Goal: Transaction & Acquisition: Purchase product/service

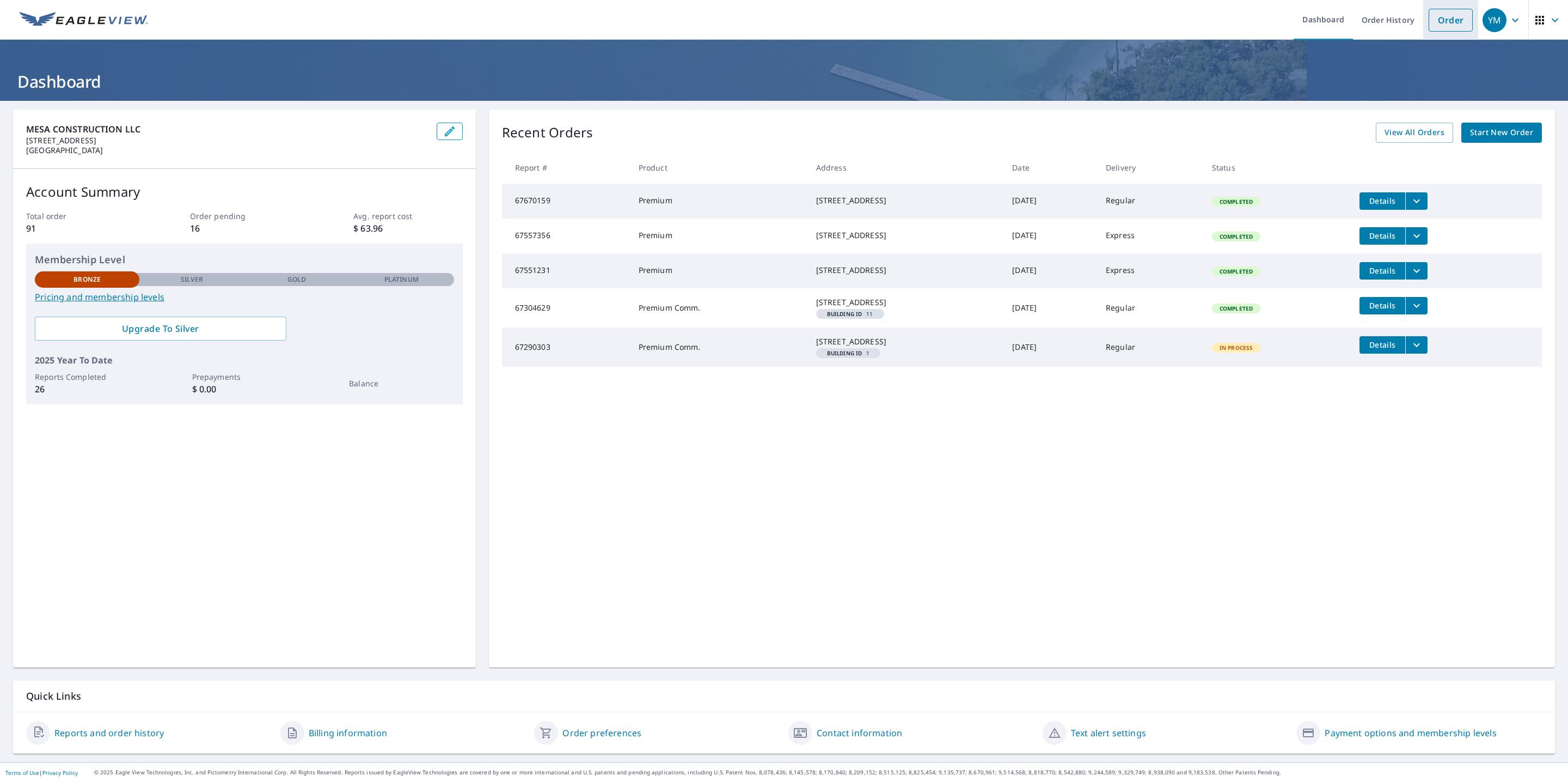
click at [1438, 18] on link "Order" at bounding box center [1451, 20] width 44 height 23
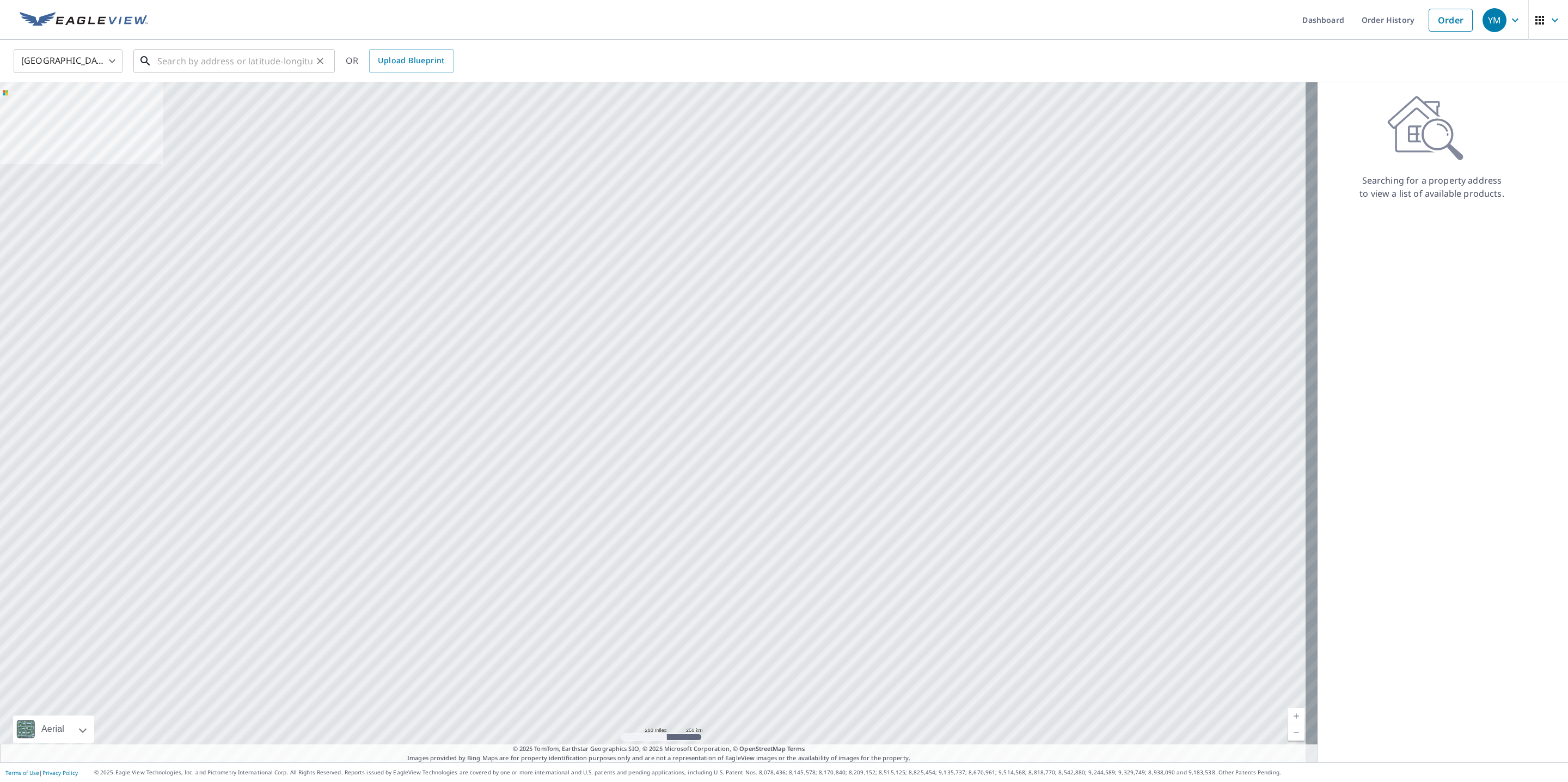
click at [164, 65] on input "text" at bounding box center [234, 61] width 155 height 30
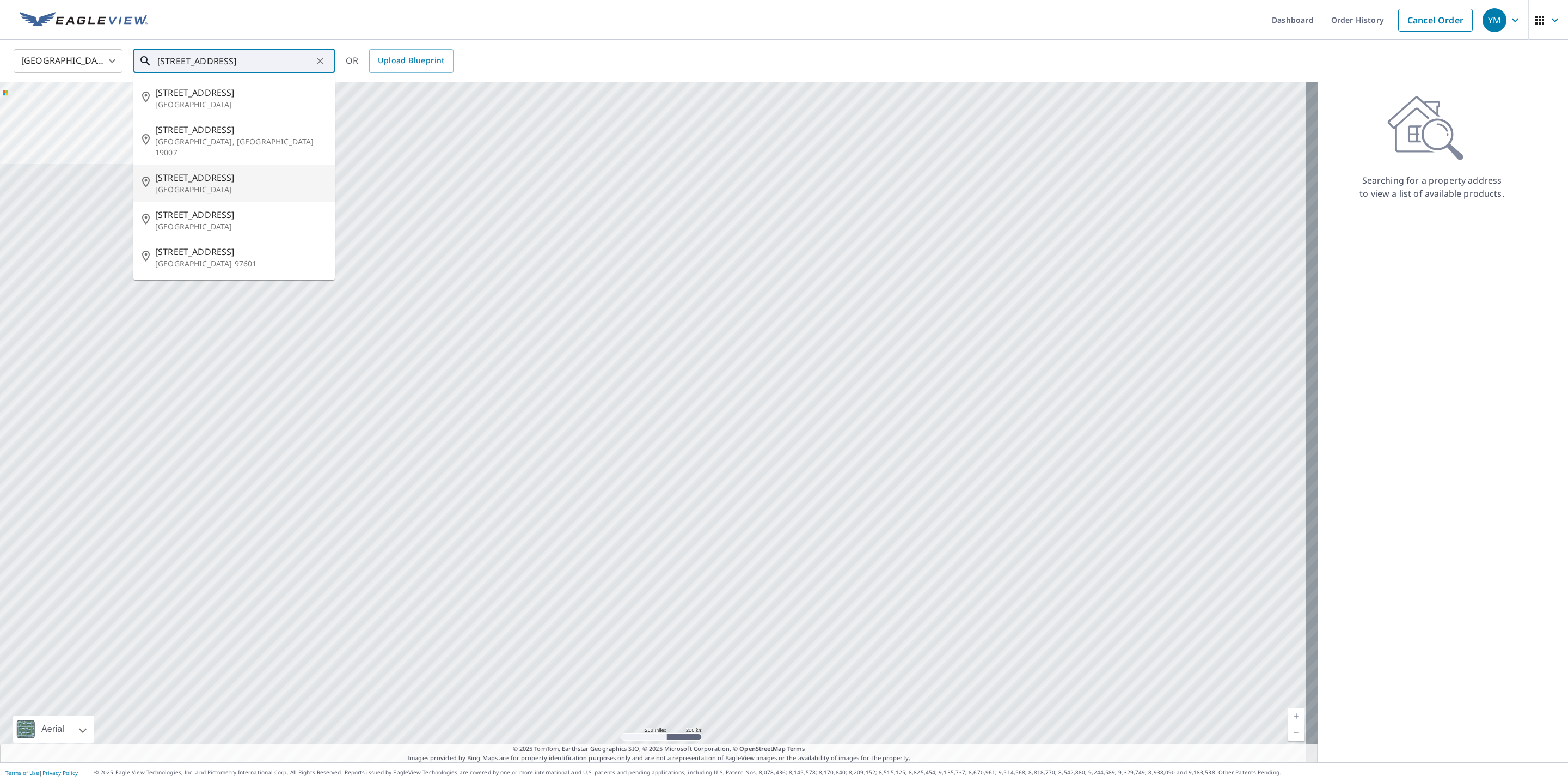
click at [197, 184] on p "[GEOGRAPHIC_DATA]" at bounding box center [240, 189] width 171 height 11
type input "[STREET_ADDRESS]"
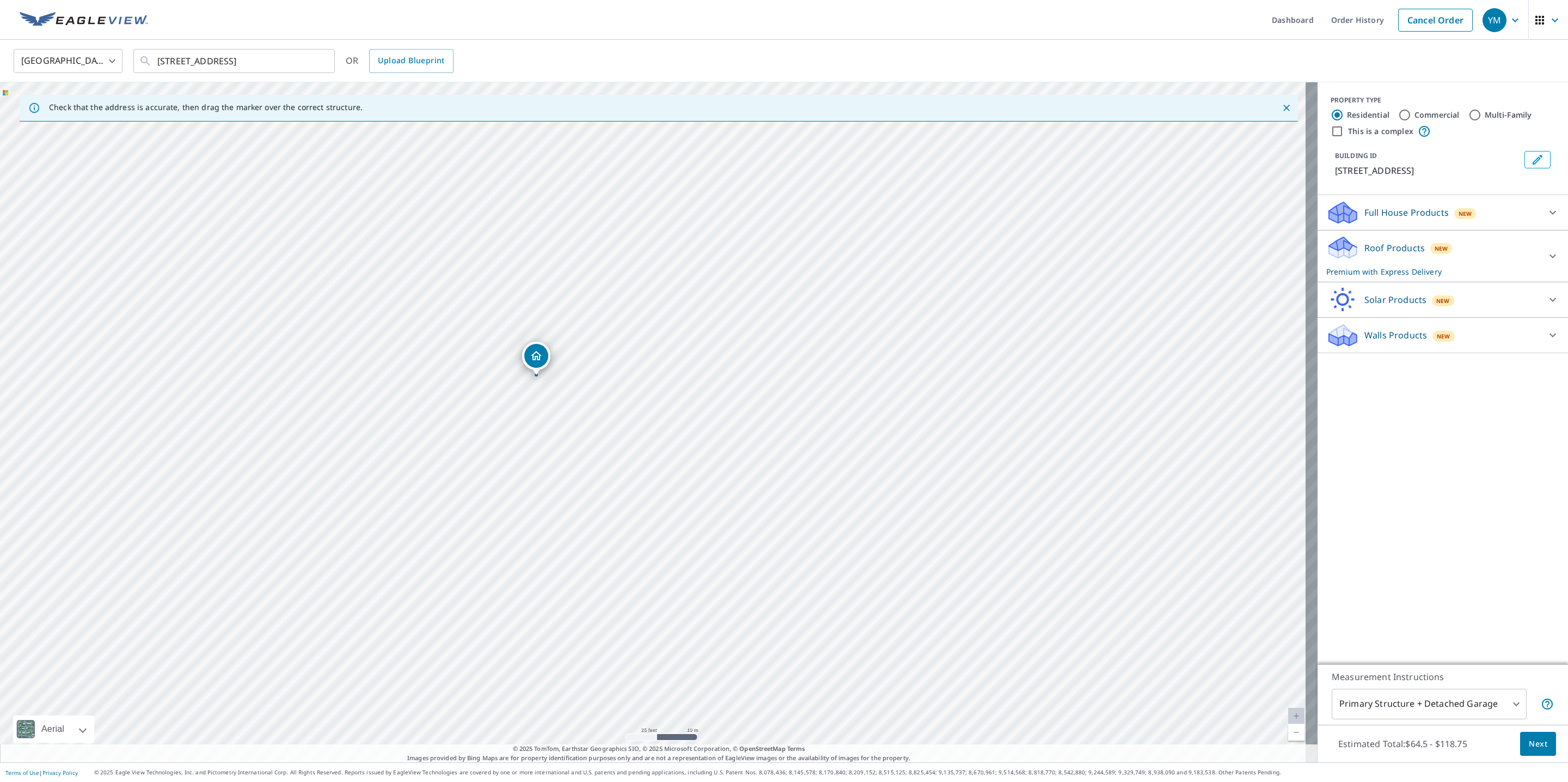
drag, startPoint x: 547, startPoint y: 348, endPoint x: 572, endPoint y: 414, distance: 70.6
click at [572, 414] on div "[STREET_ADDRESS]" at bounding box center [659, 422] width 1318 height 680
click at [1374, 250] on p "Roof Products" at bounding box center [1394, 247] width 60 height 13
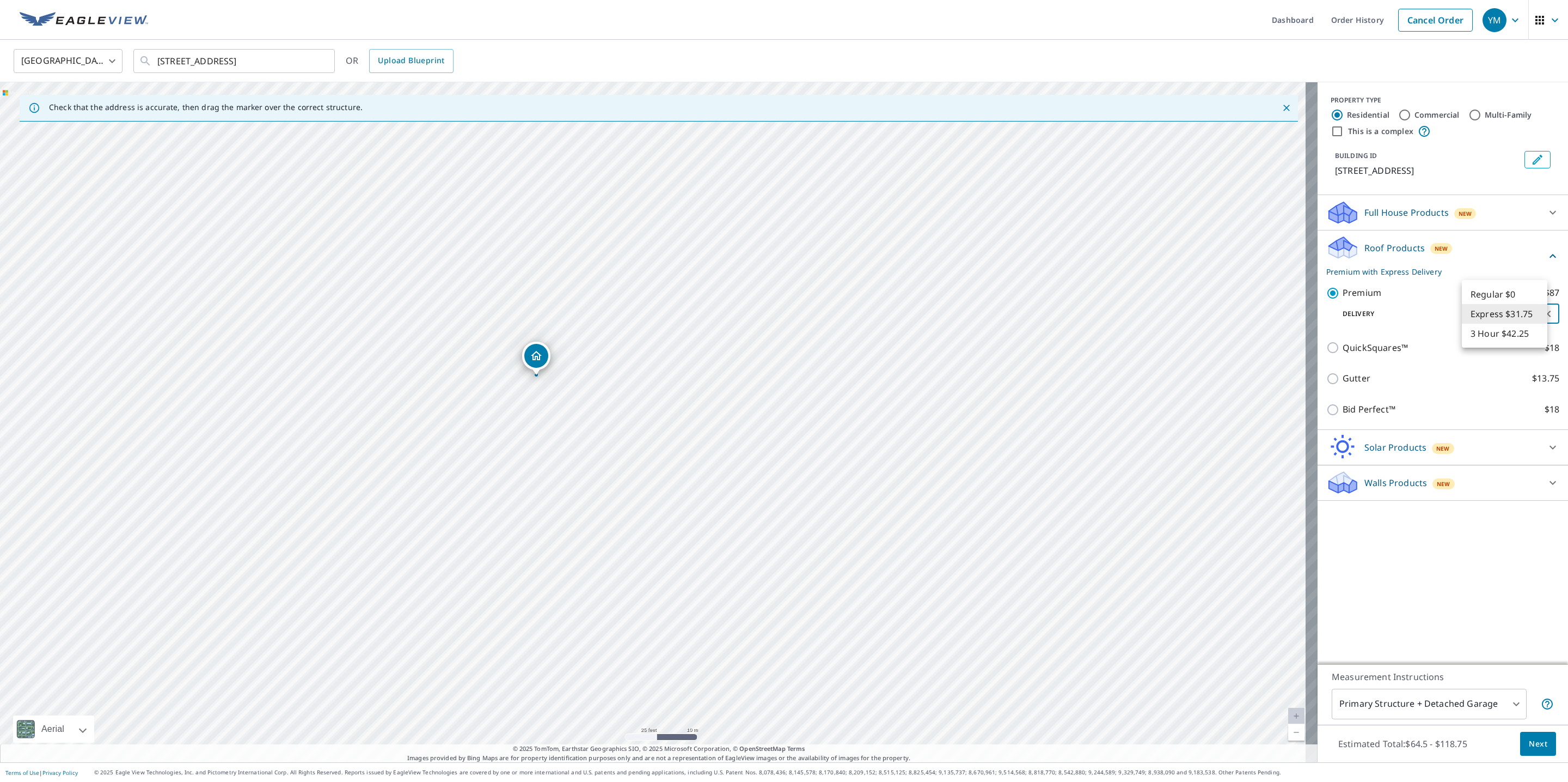
click at [1544, 311] on body "YM YM Dashboard Order History Cancel Order YM [GEOGRAPHIC_DATA] US ​ [STREET_AD…" at bounding box center [784, 391] width 1568 height 782
click at [1502, 298] on li "Regular $0" at bounding box center [1505, 294] width 85 height 19
type input "8"
click at [1532, 745] on span "Next" at bounding box center [1538, 744] width 18 height 13
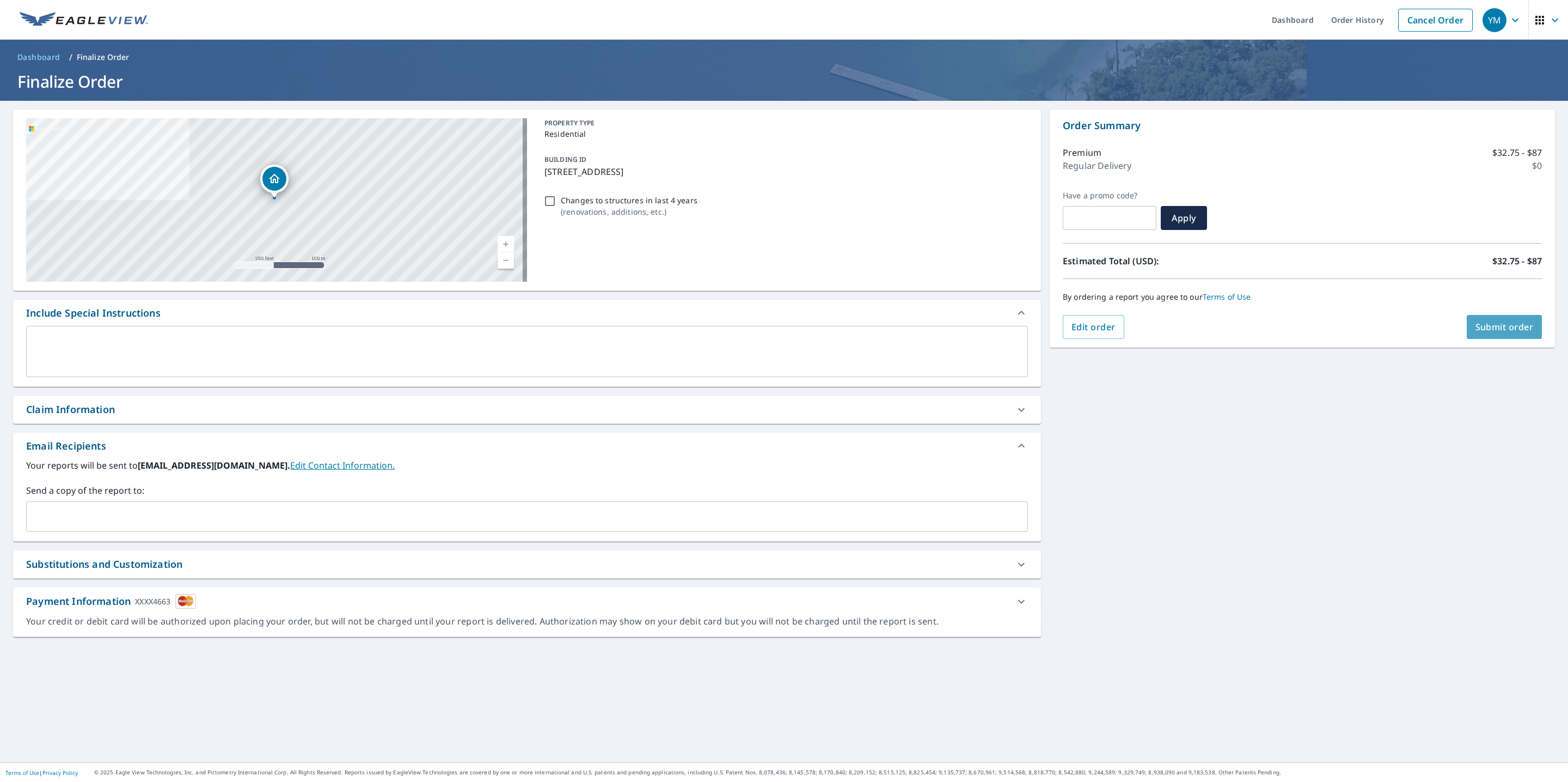
click at [1485, 327] on span "Submit order" at bounding box center [1505, 327] width 58 height 12
